Goal: Task Accomplishment & Management: Complete application form

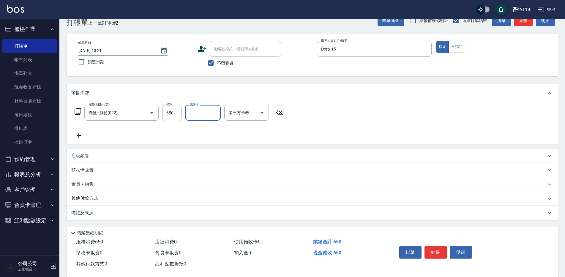
click at [148, 210] on div "備註及來源" at bounding box center [308, 213] width 475 height 6
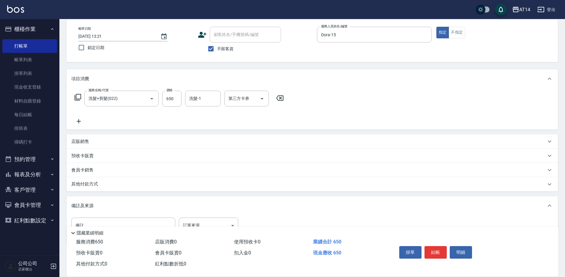
scroll to position [51, 0]
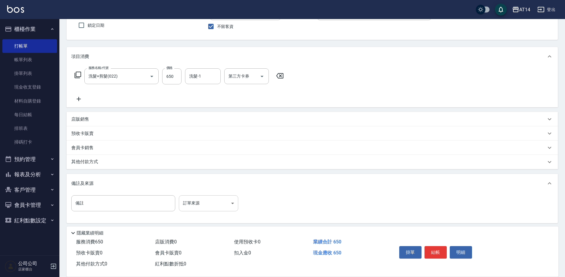
click at [190, 207] on body "AT14 登出 櫃檯作業 打帳單 帳單列表 掛單列表 現金收支登錄 材料自購登錄 每日結帳 排班表 掃碼打卡 預約管理 預約管理 單日預約紀錄 單週預約紀錄 …" at bounding box center [282, 114] width 565 height 331
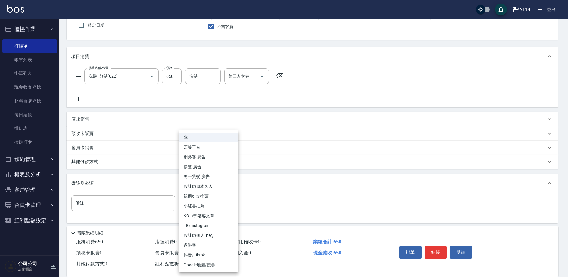
click at [227, 187] on li "設計師原本客人" at bounding box center [208, 187] width 59 height 10
type input "設計師原本客人"
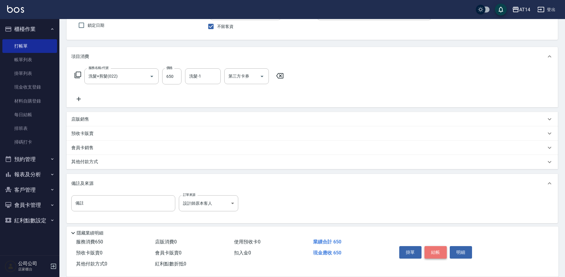
click at [437, 251] on button "結帳" at bounding box center [436, 252] width 22 height 12
type input "[DATE] 14:19"
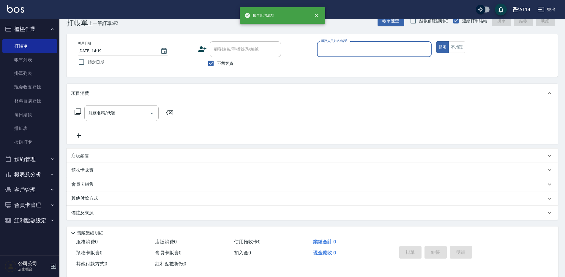
scroll to position [14, 0]
click at [344, 49] on input "服務人員姓名/編號" at bounding box center [374, 49] width 109 height 10
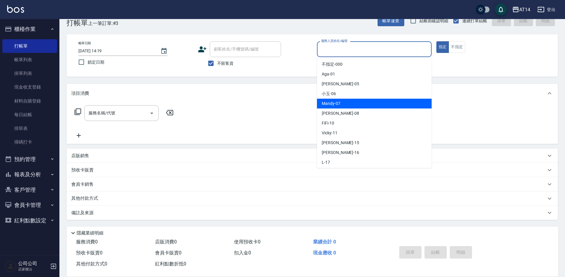
click at [338, 103] on span "Mandy -07" at bounding box center [331, 103] width 19 height 6
type input "Mandy-07"
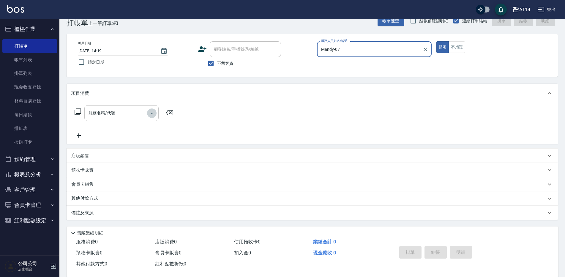
click at [153, 111] on icon "Open" at bounding box center [151, 113] width 7 height 7
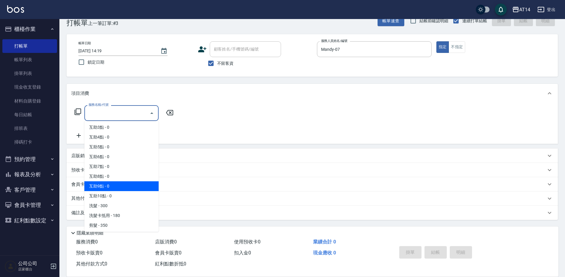
scroll to position [30, 0]
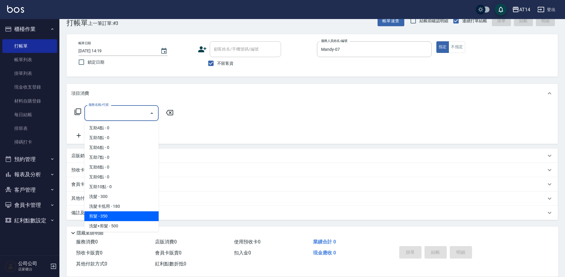
click at [118, 215] on span "剪髮 - 350" at bounding box center [121, 216] width 74 height 10
type input "剪髮(021)"
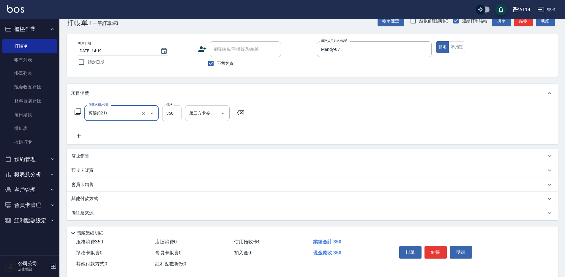
click at [171, 117] on input "350" at bounding box center [171, 113] width 19 height 16
type input "300"
click at [426, 251] on button "結帳" at bounding box center [436, 252] width 22 height 12
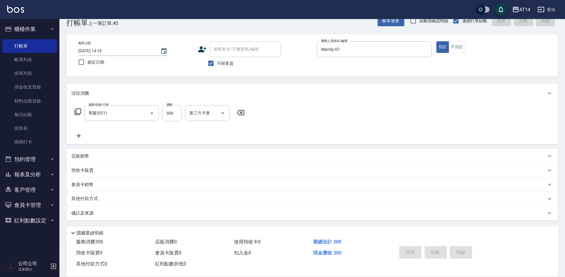
type input "[DATE] 14:39"
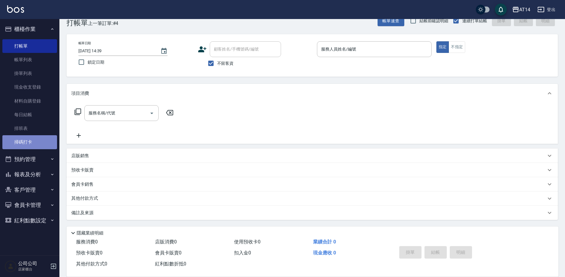
click at [29, 142] on link "掃碼打卡" at bounding box center [29, 142] width 55 height 14
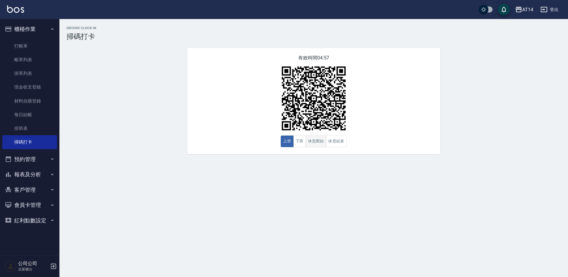
click at [311, 140] on button "休息開始" at bounding box center [316, 142] width 21 height 12
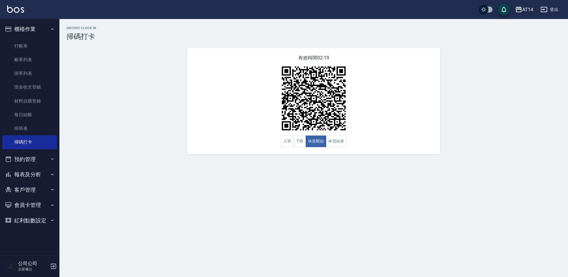
click at [12, 35] on button "櫃檯作業" at bounding box center [29, 28] width 55 height 15
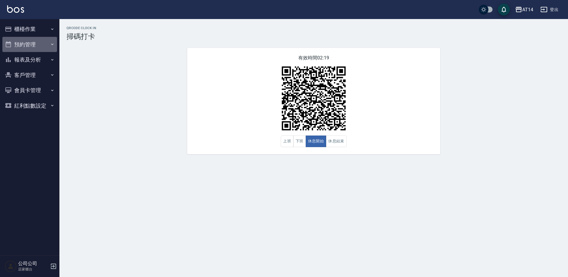
click at [10, 45] on icon "button" at bounding box center [8, 44] width 7 height 7
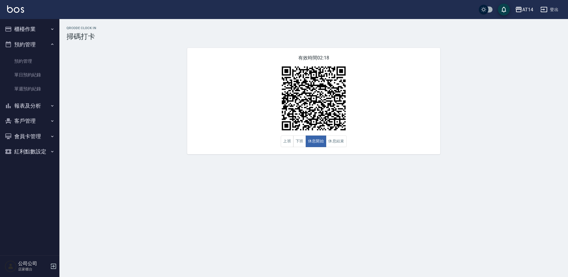
click at [24, 33] on button "櫃檯作業" at bounding box center [29, 28] width 55 height 15
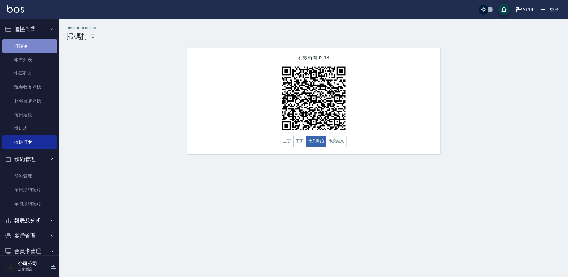
click at [31, 47] on link "打帳單" at bounding box center [29, 46] width 55 height 14
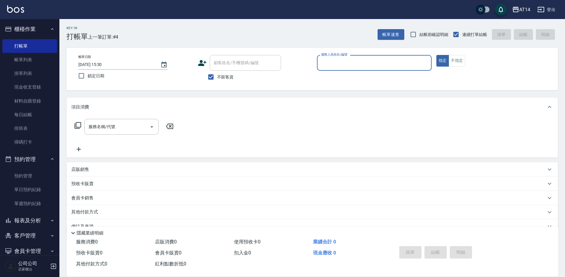
click at [338, 79] on div "帳單日期 [DATE] 15:30 鎖定日期 顧客姓名/手機號碼/編號 顧客姓名/手機號碼/編號 不留客資 服務人員姓名/編號 服務人員姓名/編號 指定 不指定" at bounding box center [312, 69] width 477 height 28
click at [224, 80] on span "不留客資" at bounding box center [225, 77] width 17 height 6
click at [217, 80] on input "不留客資" at bounding box center [211, 77] width 12 height 12
checkbox input "false"
click at [243, 65] on input "顧客姓名/手機號碼/編號" at bounding box center [241, 63] width 57 height 10
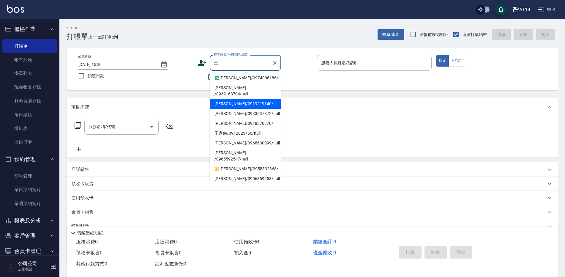
click at [242, 100] on li "[PERSON_NAME]/0919219140/" at bounding box center [245, 104] width 71 height 10
type input "[PERSON_NAME]/0919219140/"
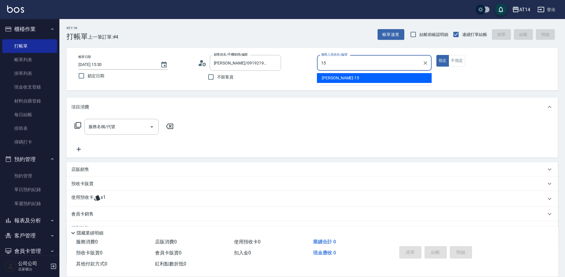
type input "Dora-15"
type button "true"
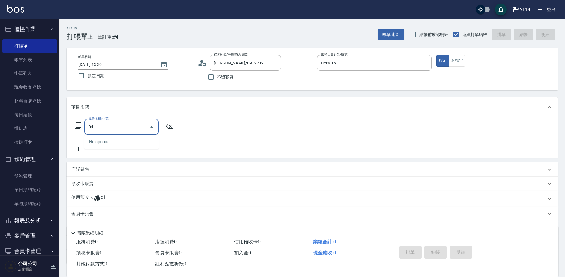
type input "041"
type input "3"
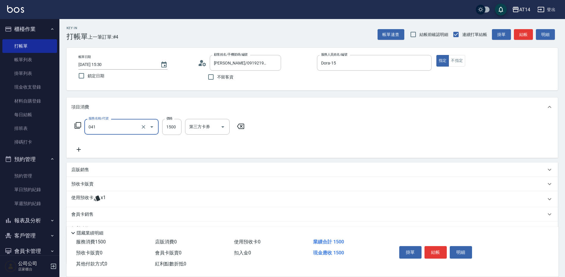
type input "染髮(041)"
type input "2"
type input "0"
type input "2100"
type input "4"
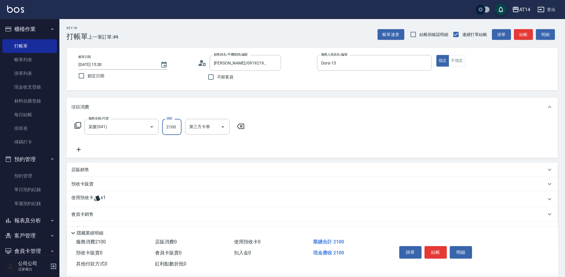
type input "2100"
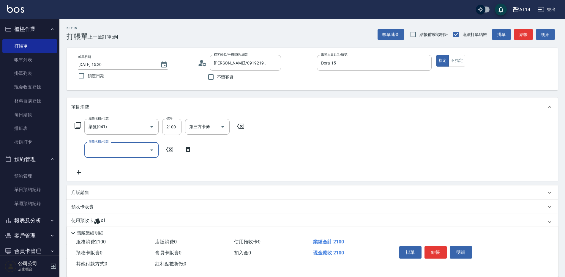
click at [144, 151] on input "服務名稱/代號" at bounding box center [117, 150] width 60 height 10
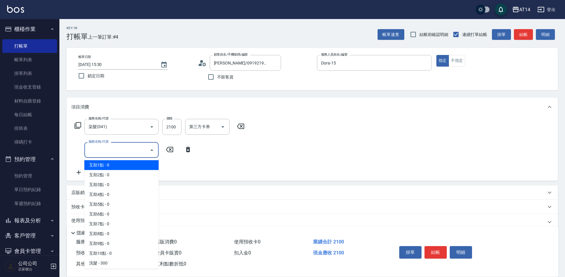
click at [128, 167] on span "互助1點 - 0" at bounding box center [121, 165] width 74 height 10
type input "互助1點(001)"
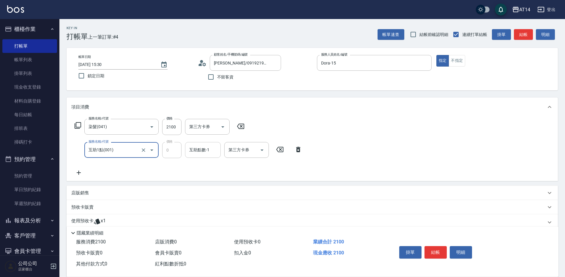
click at [209, 149] on input "互助點數-1" at bounding box center [203, 150] width 30 height 10
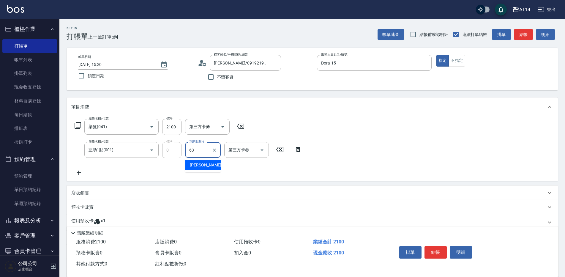
type input "[PERSON_NAME]-63"
click at [83, 170] on icon at bounding box center [78, 172] width 15 height 7
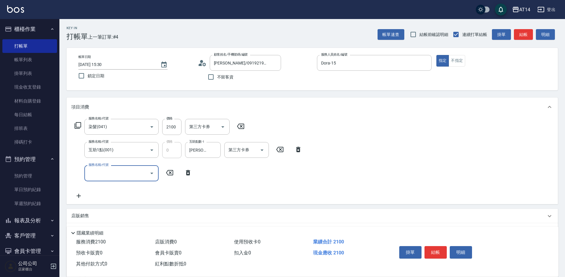
click at [111, 172] on input "服務名稱/代號" at bounding box center [117, 173] width 60 height 10
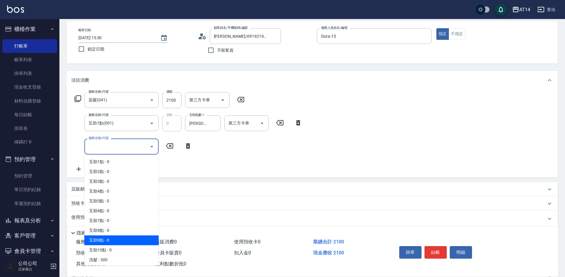
scroll to position [59, 0]
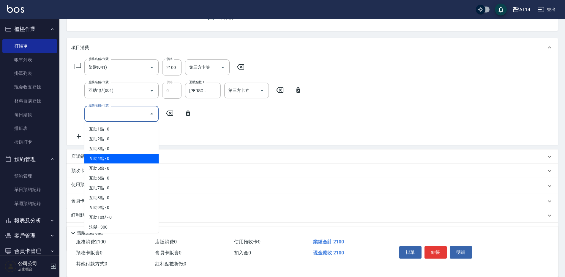
click at [81, 172] on p "預收卡販賣" at bounding box center [82, 171] width 22 height 6
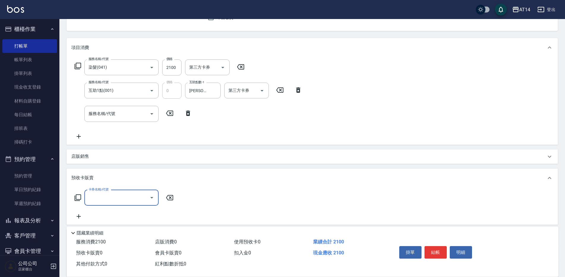
scroll to position [0, 0]
click at [123, 206] on div "卡券名稱/代號 卡券名稱/代號" at bounding box center [312, 205] width 482 height 30
click at [125, 199] on input "卡券名稱/代號" at bounding box center [117, 198] width 60 height 10
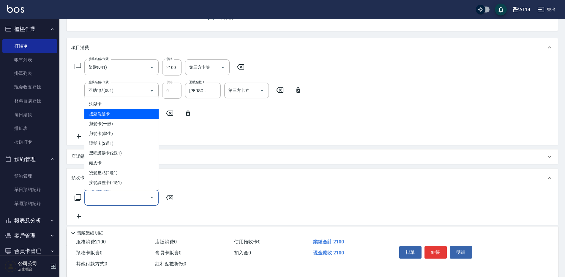
click at [121, 109] on span "接髮洗髮卡" at bounding box center [121, 114] width 74 height 10
type input "接髮洗髮卡(01-1)"
type input "11"
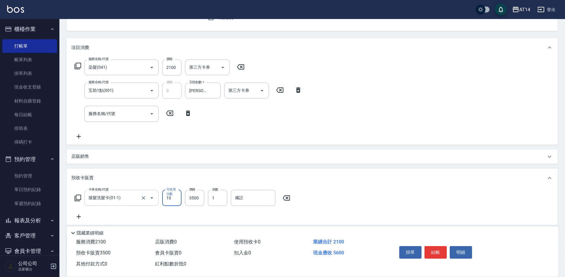
click at [120, 198] on input "接髮洗髮卡(01-1)" at bounding box center [113, 198] width 52 height 10
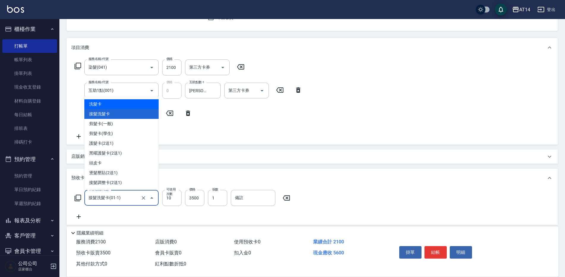
click at [109, 104] on span "洗髮卡" at bounding box center [121, 104] width 74 height 10
type input "洗髮卡(01)"
type input "9"
type input "2500"
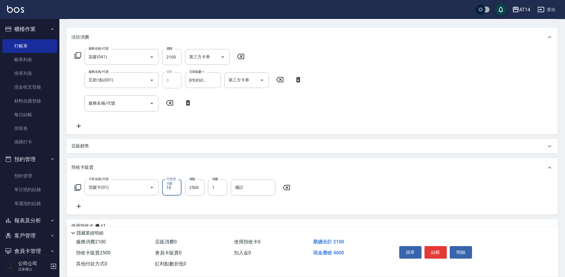
scroll to position [59, 0]
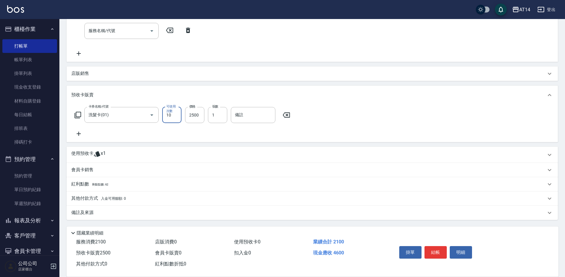
click at [101, 211] on div "備註及來源" at bounding box center [308, 213] width 475 height 6
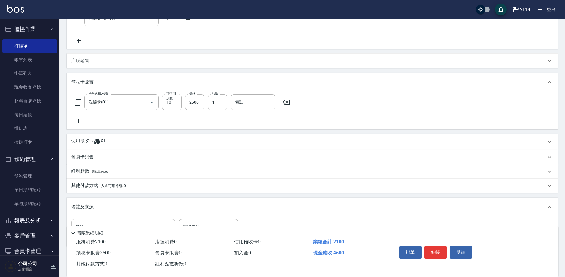
scroll to position [171, 0]
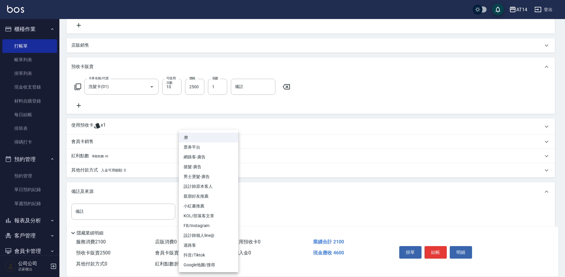
click at [198, 209] on body "AT14 登出 櫃檯作業 打帳單 帳單列表 掛單列表 現金收支登錄 材料自購登錄 每日結帳 排班表 掃碼打卡 預約管理 預約管理 單日預約紀錄 單週預約紀錄 …" at bounding box center [282, 58] width 565 height 459
click at [216, 183] on li "設計師原本客人" at bounding box center [208, 187] width 59 height 10
type input "設計師原本客人"
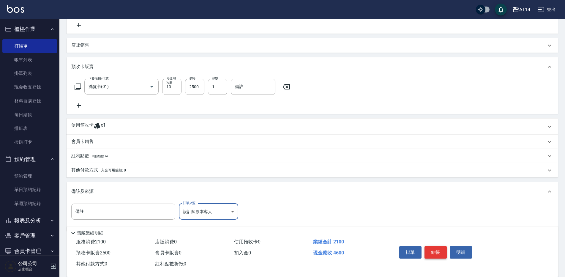
click at [434, 247] on button "結帳" at bounding box center [436, 252] width 22 height 12
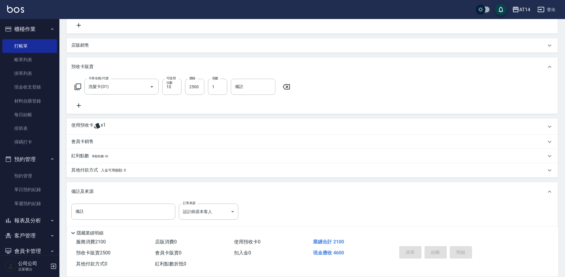
type input "0"
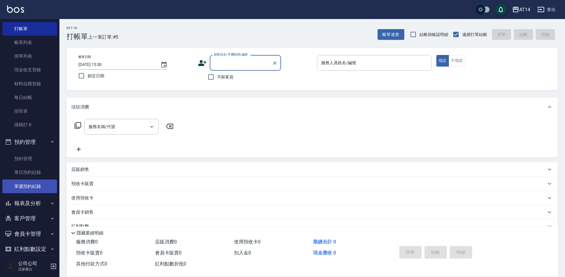
scroll to position [26, 0]
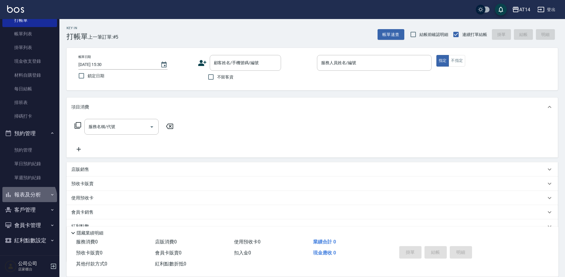
click at [29, 198] on button "報表及分析" at bounding box center [29, 194] width 55 height 15
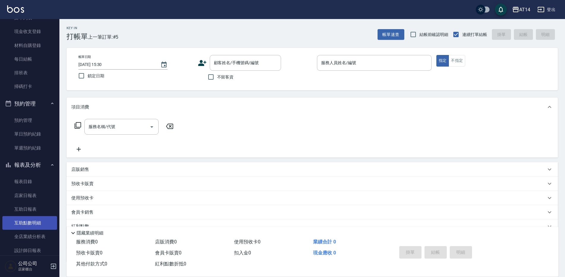
scroll to position [145, 0]
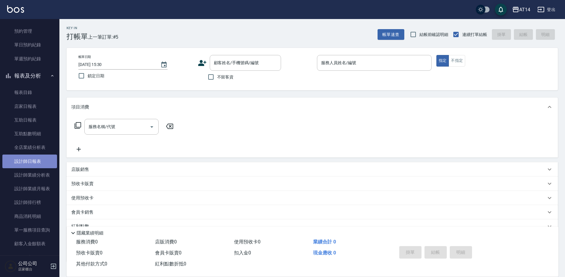
click at [33, 161] on link "設計師日報表" at bounding box center [29, 162] width 55 height 14
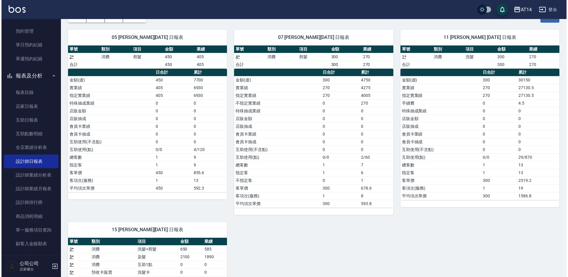
scroll to position [30, 0]
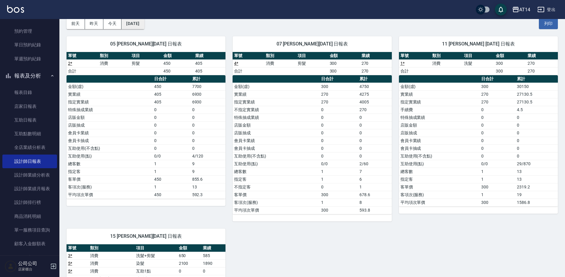
click at [134, 24] on button "[DATE]" at bounding box center [133, 23] width 23 height 11
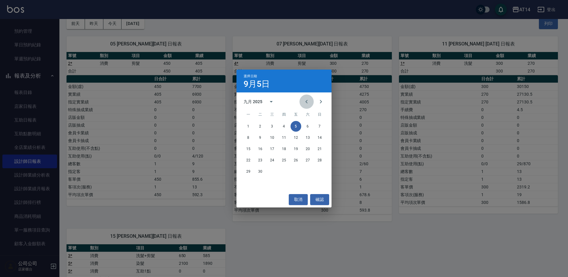
click at [311, 101] on button "Previous month" at bounding box center [307, 102] width 14 height 14
click at [261, 139] on button "5" at bounding box center [260, 137] width 11 height 11
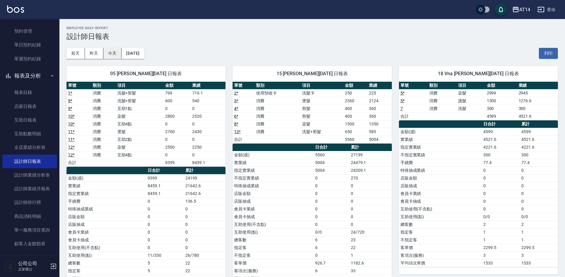
click at [105, 53] on button "今天" at bounding box center [112, 53] width 18 height 11
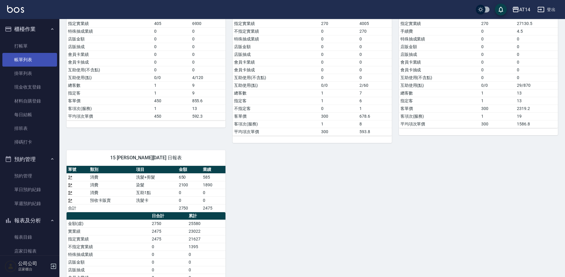
scroll to position [59, 0]
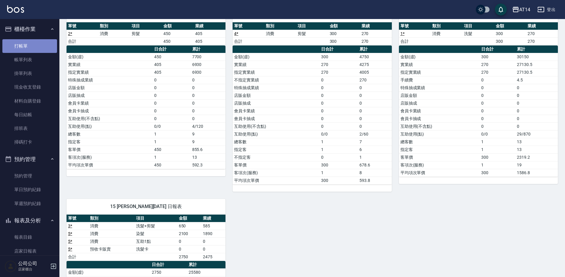
click at [30, 48] on link "打帳單" at bounding box center [29, 46] width 55 height 14
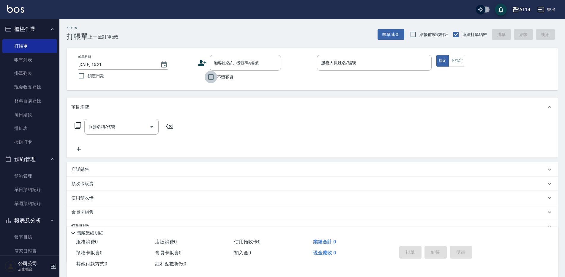
click at [211, 75] on input "不留客資" at bounding box center [211, 77] width 12 height 12
checkbox input "true"
drag, startPoint x: 415, startPoint y: 65, endPoint x: 409, endPoint y: 70, distance: 8.0
click at [414, 65] on input "服務人員姓名/編號" at bounding box center [374, 63] width 109 height 10
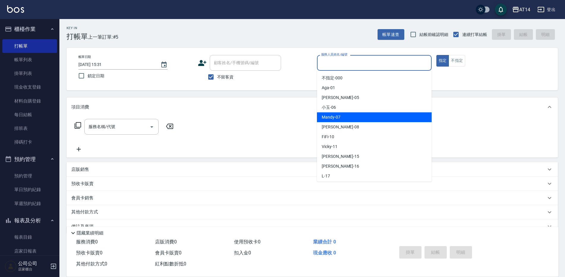
click at [337, 113] on div "Mandy -07" at bounding box center [374, 117] width 115 height 10
type input "Mandy-07"
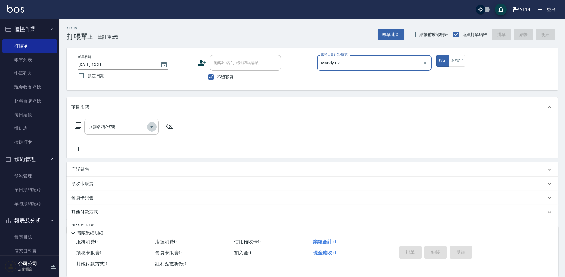
click at [149, 127] on icon "Open" at bounding box center [151, 126] width 7 height 7
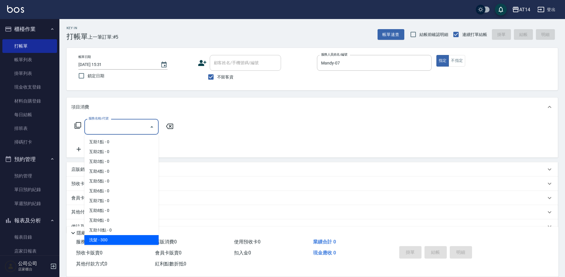
click at [110, 238] on span "洗髮 - 300" at bounding box center [121, 240] width 74 height 10
type input "洗髮(011)"
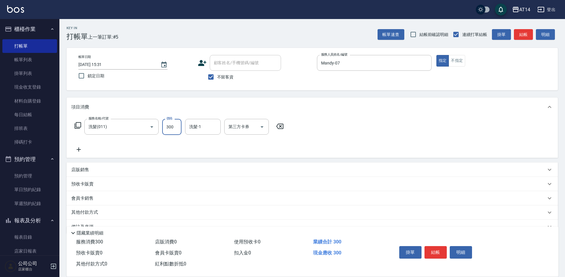
drag, startPoint x: 171, startPoint y: 126, endPoint x: 164, endPoint y: 123, distance: 7.2
click at [171, 126] on input "300" at bounding box center [171, 127] width 19 height 16
type input "350"
click at [440, 247] on button "結帳" at bounding box center [436, 252] width 22 height 12
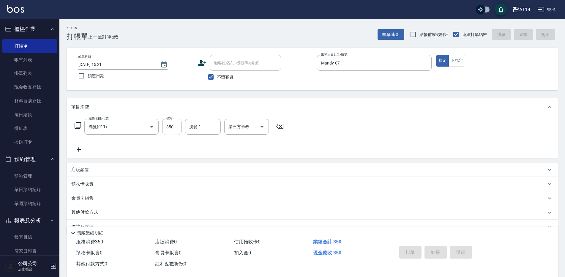
type input "[DATE] 15:46"
